Goal: Information Seeking & Learning: Learn about a topic

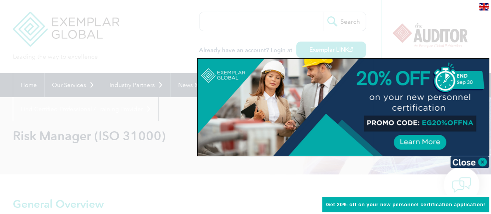
click at [170, 54] on div at bounding box center [245, 107] width 491 height 214
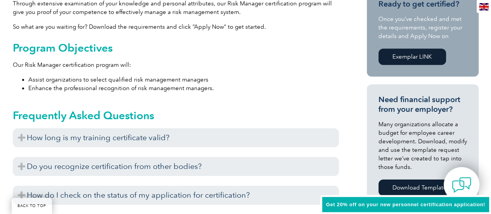
scroll to position [280, 0]
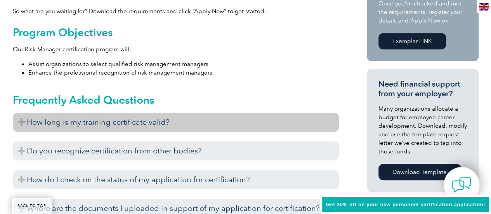
click at [23, 122] on h3 "How long is my training certificate valid?" at bounding box center [176, 122] width 326 height 19
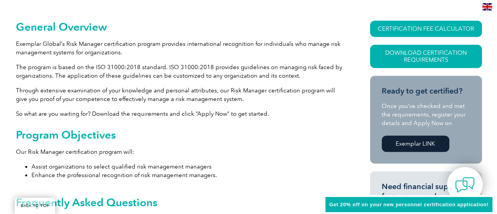
scroll to position [171, 0]
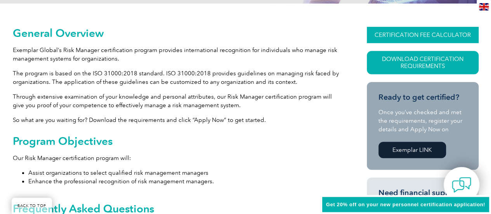
click at [406, 35] on link "CERTIFICATION FEE CALCULATOR" at bounding box center [423, 35] width 112 height 16
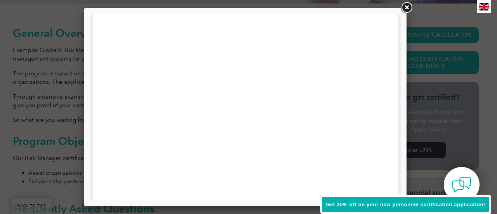
scroll to position [97, 0]
drag, startPoint x: 398, startPoint y: 56, endPoint x: 494, endPoint y: 98, distance: 104.9
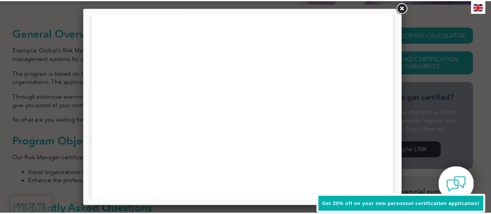
scroll to position [225, 0]
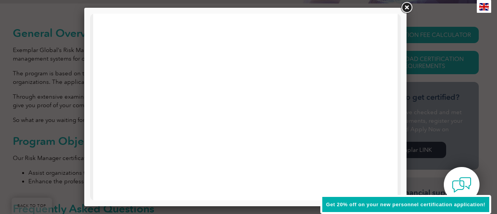
click at [410, 10] on link at bounding box center [407, 8] width 14 height 14
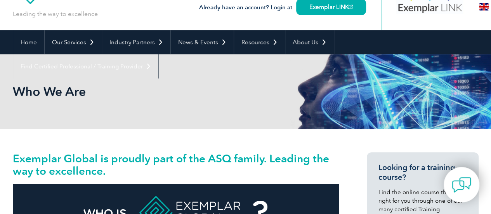
scroll to position [45, 0]
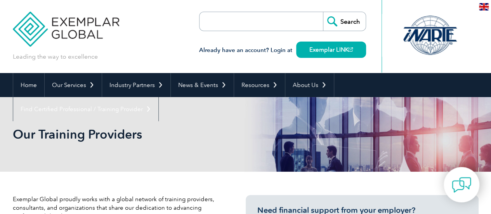
click at [488, 6] on img at bounding box center [484, 6] width 10 height 7
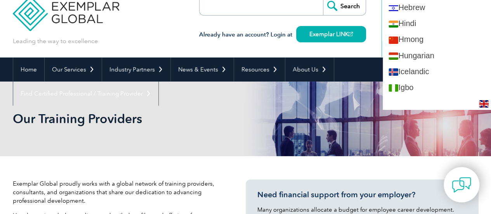
scroll to position [555, 0]
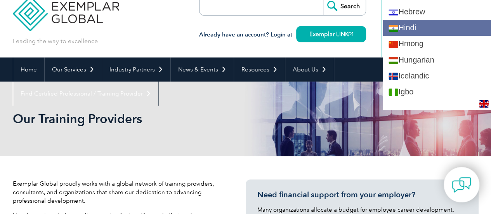
click at [442, 26] on link "Hindi" at bounding box center [437, 28] width 108 height 16
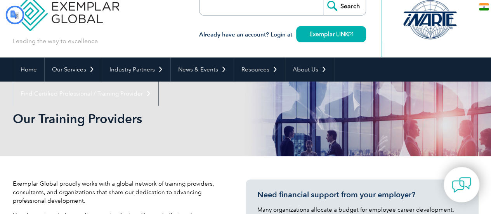
scroll to position [0, 0]
type input "खोज"
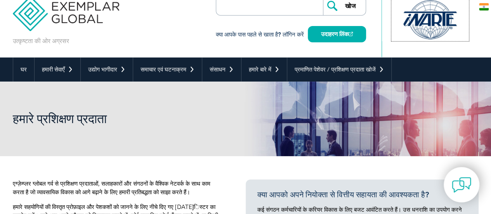
click at [442, 26] on div at bounding box center [430, 19] width 77 height 43
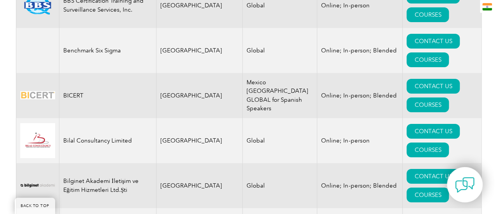
scroll to position [1660, 0]
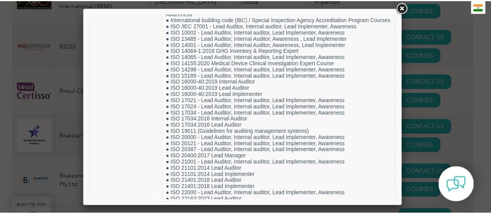
scroll to position [1102, 0]
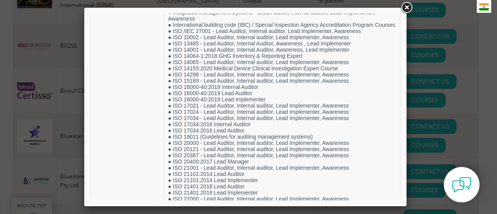
drag, startPoint x: 398, startPoint y: 32, endPoint x: 508, endPoint y: 153, distance: 164.1
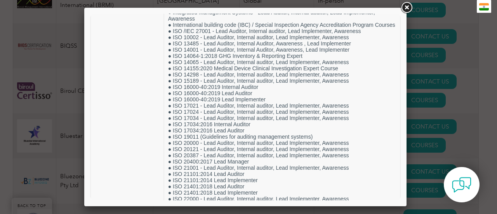
click at [409, 7] on link at bounding box center [407, 8] width 14 height 14
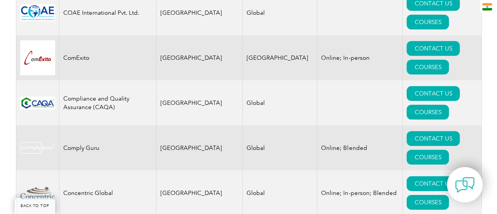
scroll to position [3346, 0]
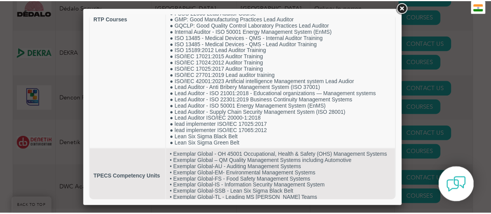
scroll to position [155, 0]
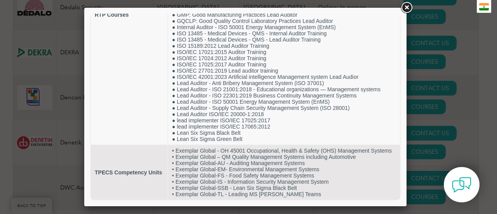
drag, startPoint x: 397, startPoint y: 82, endPoint x: 500, endPoint y: 199, distance: 155.7
click at [409, 8] on link at bounding box center [407, 8] width 14 height 14
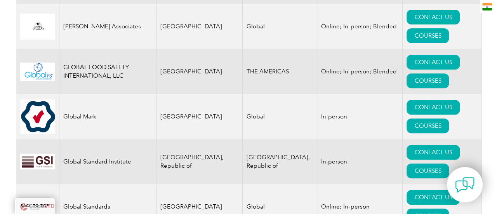
scroll to position [4825, 0]
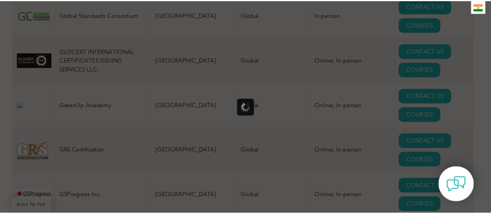
scroll to position [0, 0]
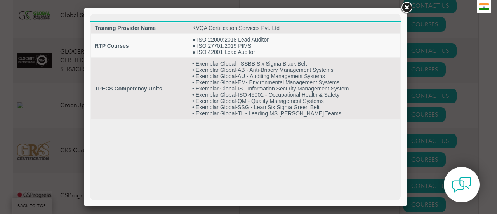
click at [406, 10] on link at bounding box center [407, 8] width 14 height 14
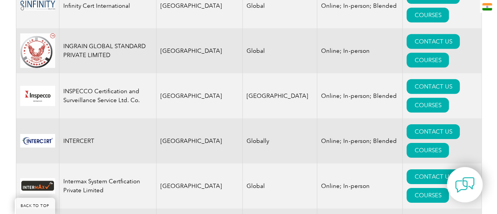
scroll to position [5910, 0]
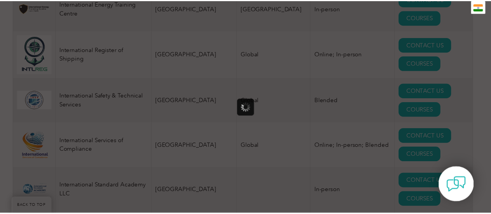
scroll to position [0, 0]
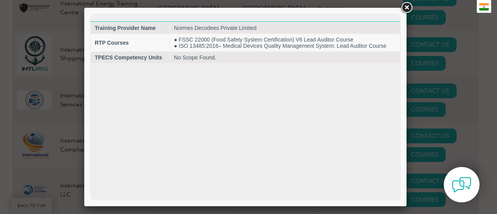
click at [410, 6] on link at bounding box center [407, 8] width 14 height 14
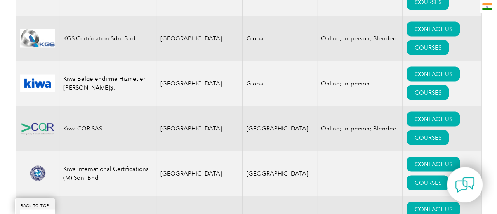
scroll to position [6745, 0]
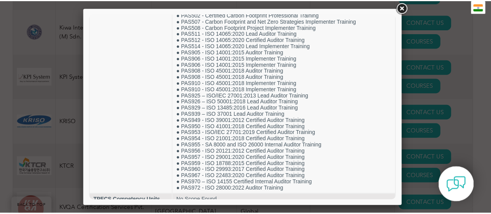
scroll to position [764, 0]
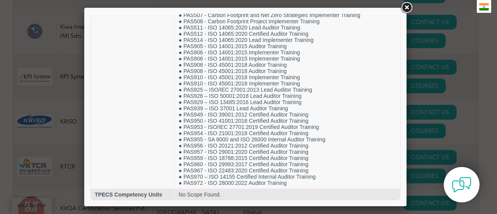
click at [409, 8] on link at bounding box center [407, 8] width 14 height 14
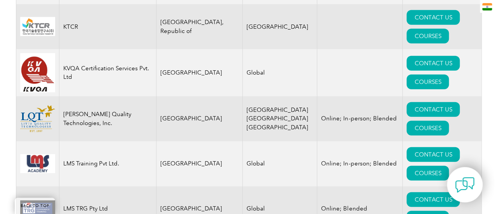
scroll to position [7069, 0]
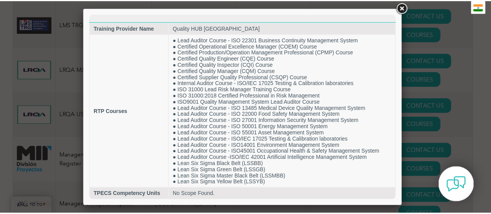
scroll to position [0, 0]
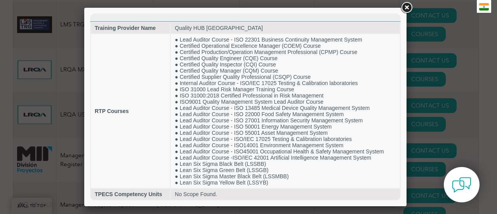
click at [406, 9] on link at bounding box center [407, 8] width 14 height 14
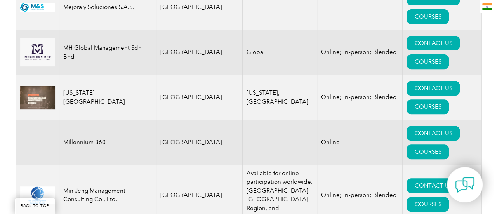
scroll to position [7690, 0]
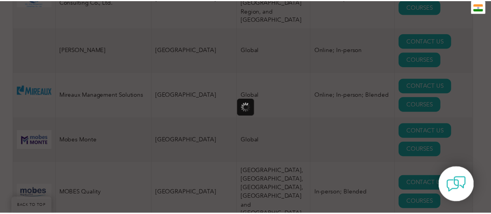
scroll to position [0, 0]
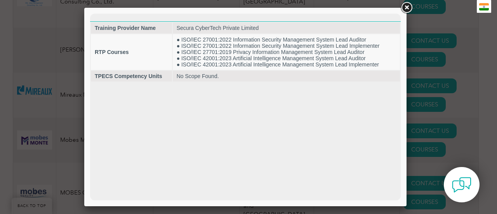
click at [405, 7] on link at bounding box center [407, 8] width 14 height 14
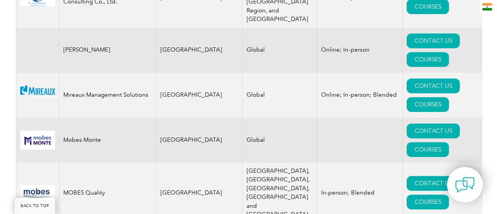
scroll to position [7920, 0]
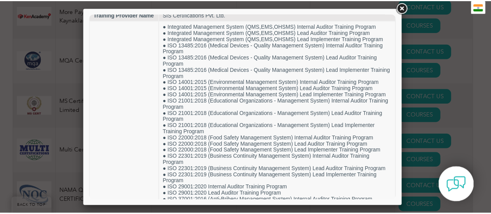
scroll to position [1, 0]
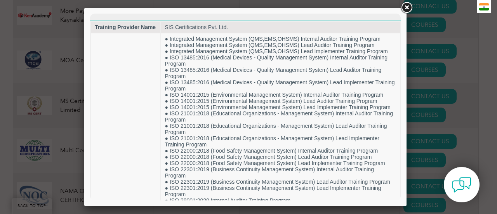
click at [410, 9] on link at bounding box center [407, 8] width 14 height 14
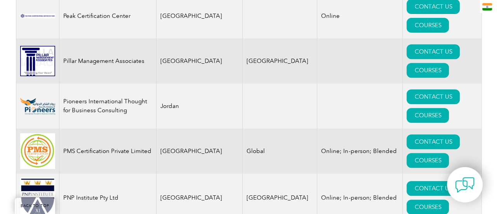
scroll to position [796, 0]
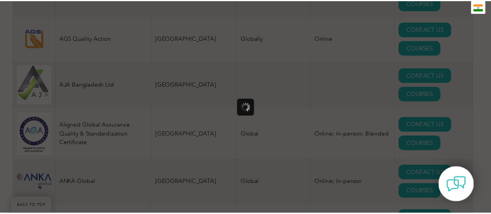
scroll to position [0, 0]
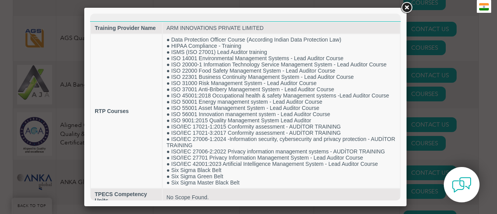
click at [408, 6] on link at bounding box center [407, 8] width 14 height 14
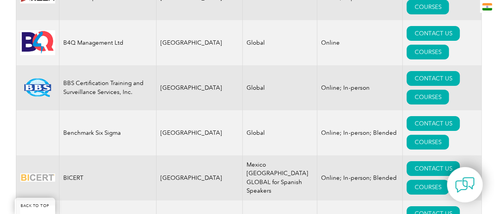
scroll to position [1348, 0]
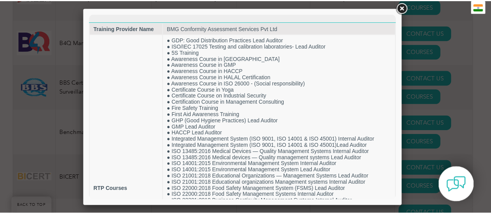
scroll to position [0, 0]
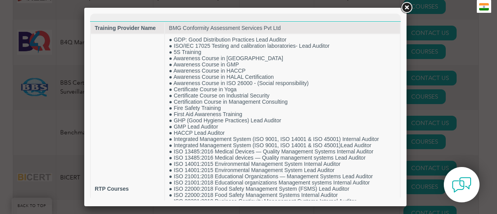
click at [404, 7] on link at bounding box center [407, 8] width 14 height 14
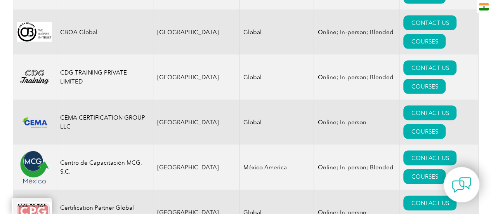
scroll to position [2119, 0]
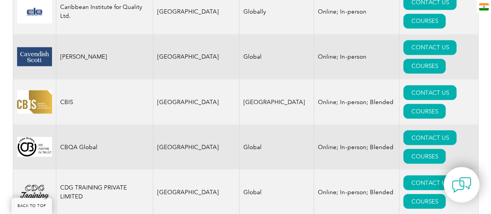
drag, startPoint x: 91, startPoint y: 117, endPoint x: 58, endPoint y: 99, distance: 37.4
copy td "CORE QUALITY IT MANAGEMENT CONSULTANCY Pvt. Ltd."
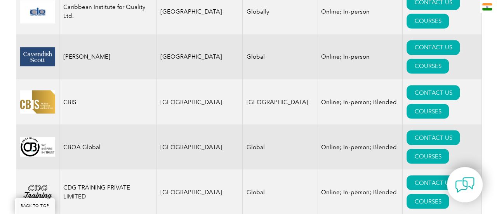
scroll to position [2234, 0]
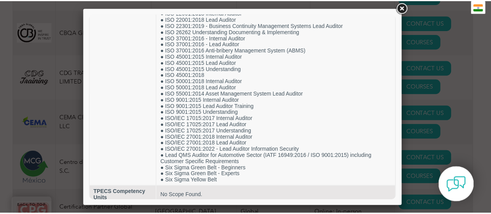
scroll to position [223, 0]
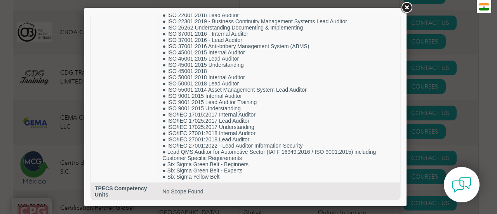
click at [411, 7] on link at bounding box center [407, 8] width 14 height 14
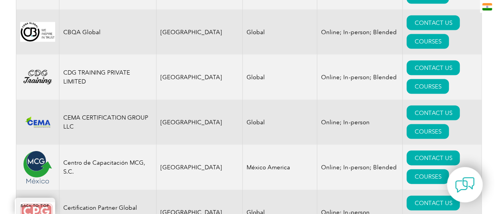
scroll to position [2354, 0]
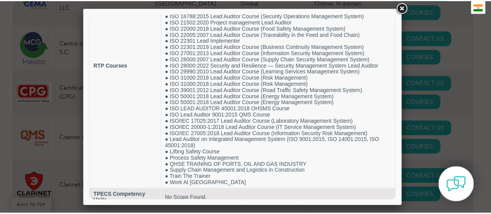
scroll to position [99, 0]
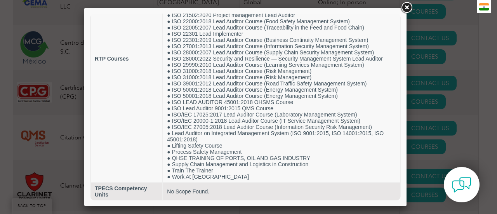
click at [407, 9] on link at bounding box center [407, 8] width 14 height 14
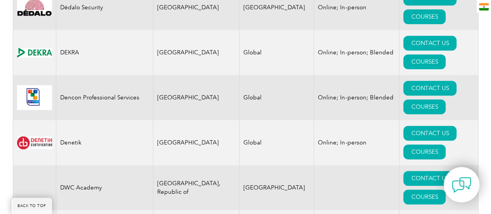
scroll to position [3937, 0]
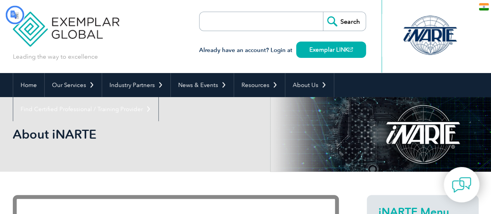
type input "खोज"
